Goal: Task Accomplishment & Management: Manage account settings

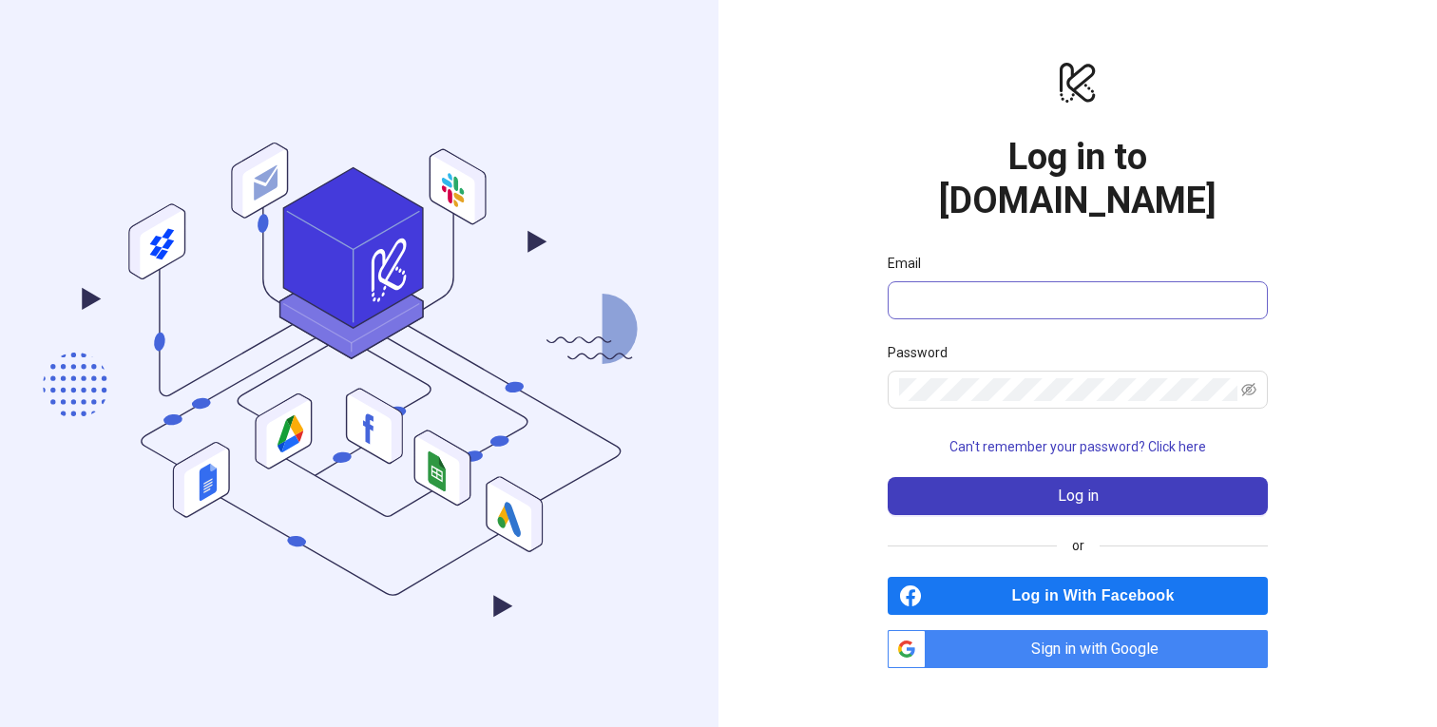
click at [1042, 281] on span at bounding box center [1077, 300] width 380 height 38
click at [1036, 289] on input "Email" at bounding box center [1075, 300] width 353 height 23
click at [1355, 331] on div "logo/logo-mobile Log in to [DOMAIN_NAME] Email Password Can't remember your pas…" at bounding box center [1077, 363] width 718 height 727
click at [1146, 289] on input "Email" at bounding box center [1075, 300] width 353 height 23
drag, startPoint x: 1333, startPoint y: 284, endPoint x: 1250, endPoint y: 497, distance: 228.7
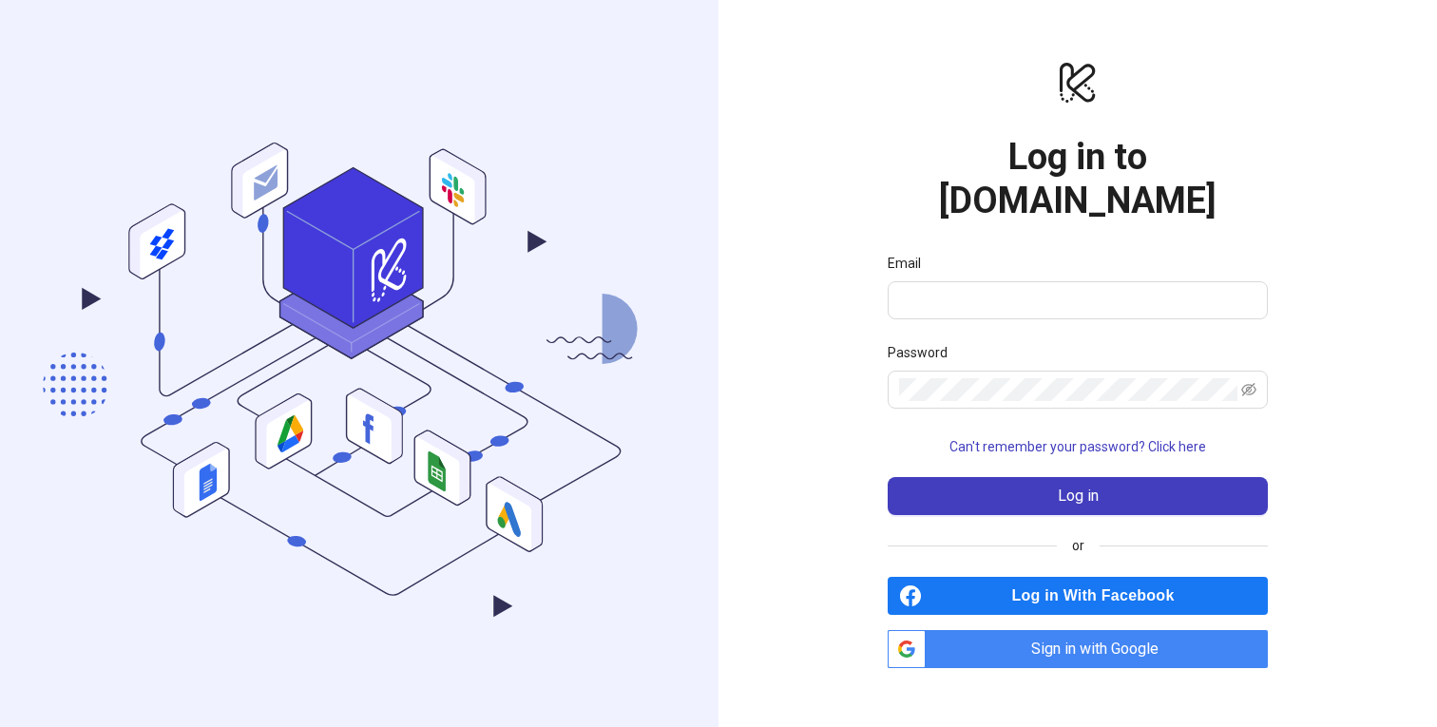
click at [1333, 288] on div "logo/logo-mobile Log in to [DOMAIN_NAME] Email Password Can't remember your pas…" at bounding box center [1077, 363] width 718 height 727
click at [1048, 299] on form "Email Password Can't remember your password? Click here Log in" at bounding box center [1077, 384] width 380 height 262
click at [1051, 289] on input "Email" at bounding box center [1075, 300] width 353 height 23
click at [1327, 382] on div "logo/logo-mobile Log in to [DOMAIN_NAME] Email Password Can't remember your pas…" at bounding box center [1077, 363] width 718 height 727
click at [1095, 289] on input "Email" at bounding box center [1075, 300] width 353 height 23
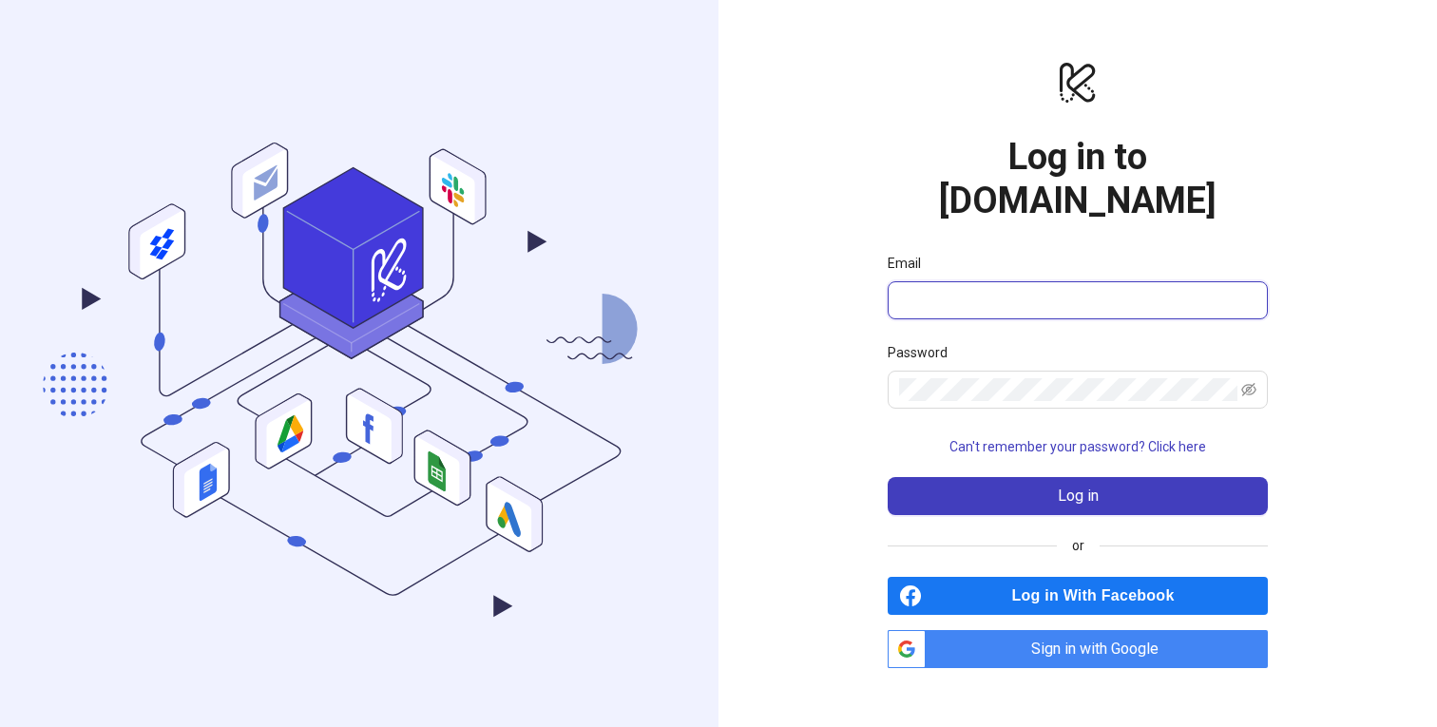
click at [1095, 289] on input "Email" at bounding box center [1075, 300] width 353 height 23
click at [639, 246] on icon ".cls-1,.cls-11,.cls-2,.cls-9{fill:none;}.cls-10,.cls-2,.cls-7,.cls-8{stroke:#31…" at bounding box center [359, 364] width 718 height 670
click at [560, 180] on icon ".cls-1,.cls-11,.cls-2,.cls-9{fill:none;}.cls-10,.cls-2,.cls-7,.cls-8{stroke:#31…" at bounding box center [359, 364] width 718 height 670
